Goal: Information Seeking & Learning: Understand process/instructions

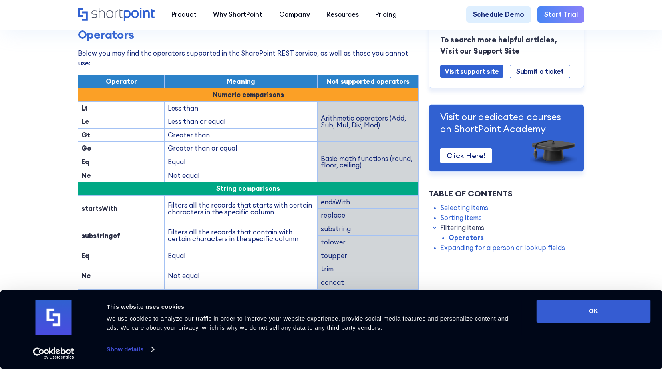
scroll to position [1038, 0]
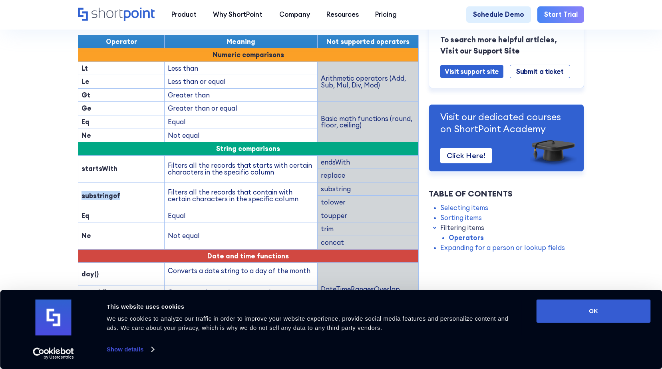
drag, startPoint x: 116, startPoint y: 174, endPoint x: 77, endPoint y: 172, distance: 38.7
click at [78, 182] on td "substringof" at bounding box center [121, 195] width 87 height 27
copy strong "substringof"
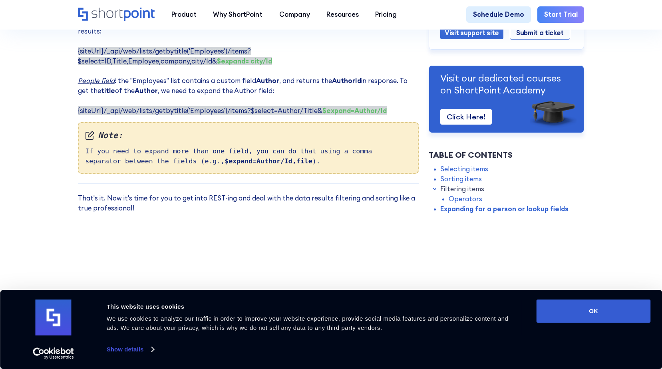
scroll to position [1773, 0]
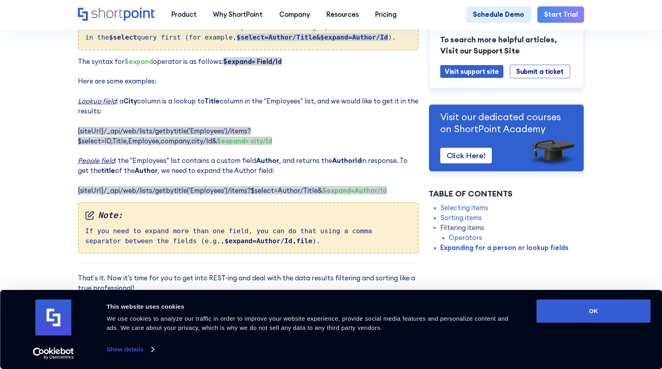
click at [393, 174] on p "The syntax for $expand operator is as follows: $expand= Field/Id ‍ Here are som…" at bounding box center [248, 126] width 341 height 139
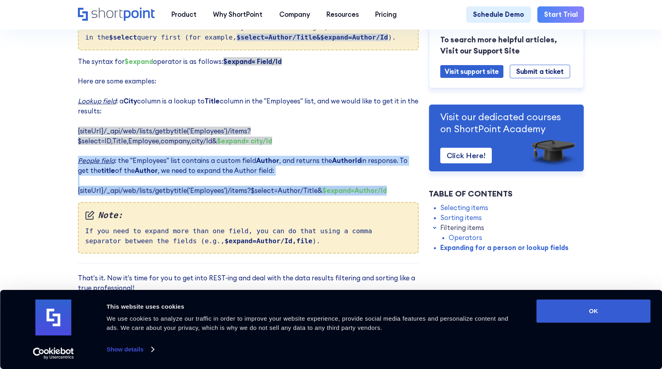
drag, startPoint x: 376, startPoint y: 174, endPoint x: 67, endPoint y: 143, distance: 310.2
drag, startPoint x: 67, startPoint y: 143, endPoint x: 81, endPoint y: 143, distance: 13.2
click at [81, 156] on em "People field" at bounding box center [96, 160] width 37 height 8
drag, startPoint x: 77, startPoint y: 143, endPoint x: 392, endPoint y: 175, distance: 317.0
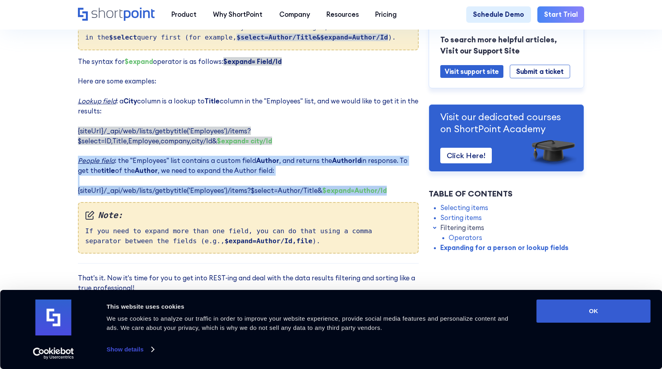
click at [392, 175] on p "The syntax for $expand operator is as follows: $expand= Field/Id ‍ Here are som…" at bounding box center [248, 126] width 341 height 139
drag, startPoint x: 392, startPoint y: 175, endPoint x: 377, endPoint y: 176, distance: 14.8
click at [377, 186] on strong "$expand=Author/Id" at bounding box center [354, 190] width 64 height 8
drag, startPoint x: 378, startPoint y: 176, endPoint x: 57, endPoint y: 136, distance: 323.4
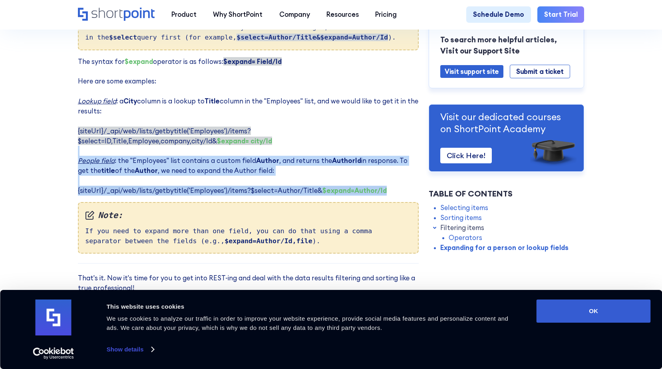
drag, startPoint x: 57, startPoint y: 136, endPoint x: 113, endPoint y: 135, distance: 55.9
click at [113, 135] on p "The syntax for $expand operator is as follows: $expand= Field/Id ‍ Here are som…" at bounding box center [248, 126] width 341 height 139
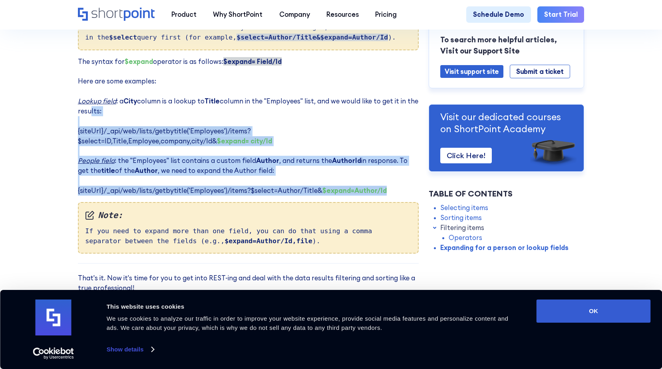
drag, startPoint x: 100, startPoint y: 99, endPoint x: 397, endPoint y: 177, distance: 306.6
click at [397, 177] on p "The syntax for $expand operator is as follows: $expand= Field/Id ‍ Here are som…" at bounding box center [248, 126] width 341 height 139
drag, startPoint x: 397, startPoint y: 177, endPoint x: 391, endPoint y: 177, distance: 5.6
click at [391, 177] on p "The syntax for $expand operator is as follows: $expand= Field/Id ‍ Here are som…" at bounding box center [248, 126] width 341 height 139
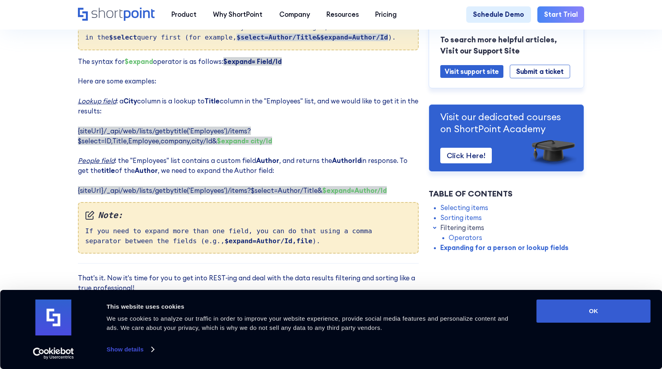
click at [322, 161] on p "The syntax for $expand operator is as follows: $expand= Field/Id ‍ Here are som…" at bounding box center [248, 126] width 341 height 139
click at [328, 152] on p "The syntax for $expand operator is as follows: $expand= Field/Id ‍ Here are som…" at bounding box center [248, 126] width 341 height 139
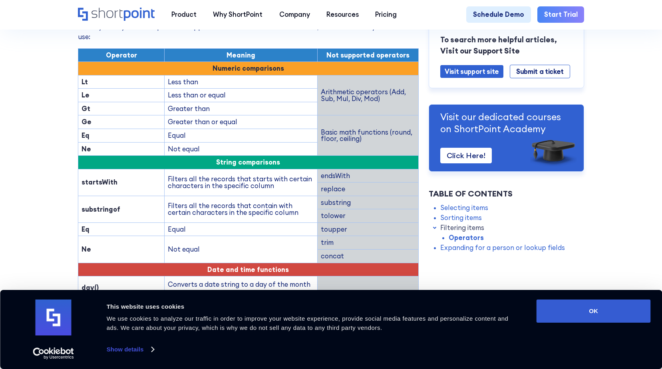
click at [98, 205] on strong "substringof" at bounding box center [100, 209] width 39 height 8
copy strong "substringof"
